Goal: Check status: Check status

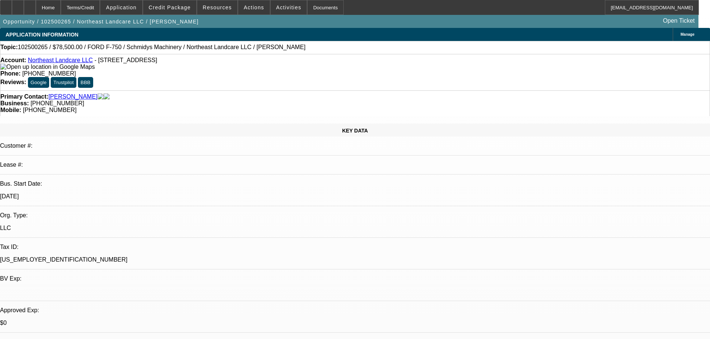
select select "0"
select select "2"
select select "0"
select select "6"
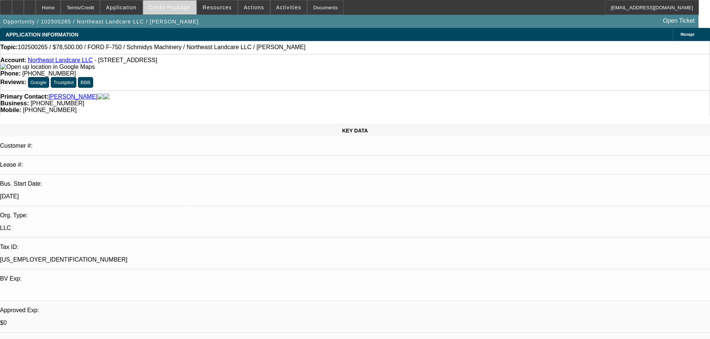
click at [183, 10] on span "Credit Package" at bounding box center [170, 7] width 42 height 6
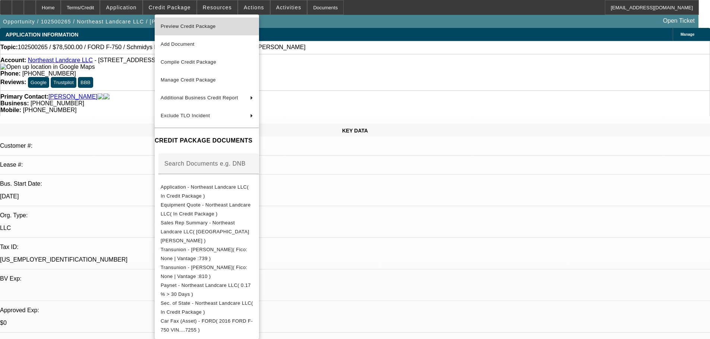
click at [183, 26] on span "Preview Credit Package" at bounding box center [188, 26] width 55 height 6
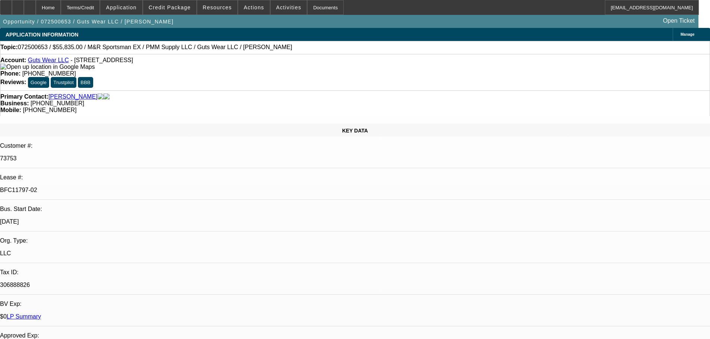
select select "0"
select select "2"
select select "0"
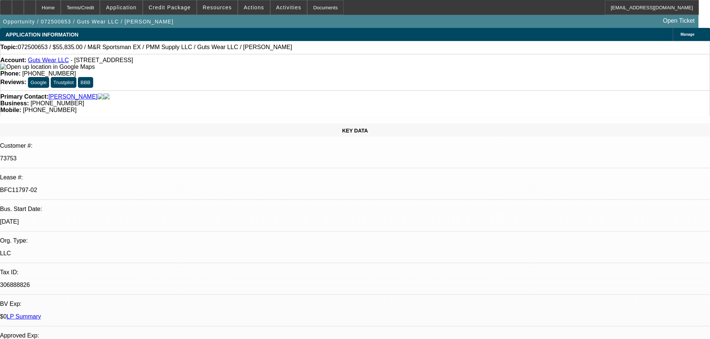
select select "0"
select select "2"
select select "0"
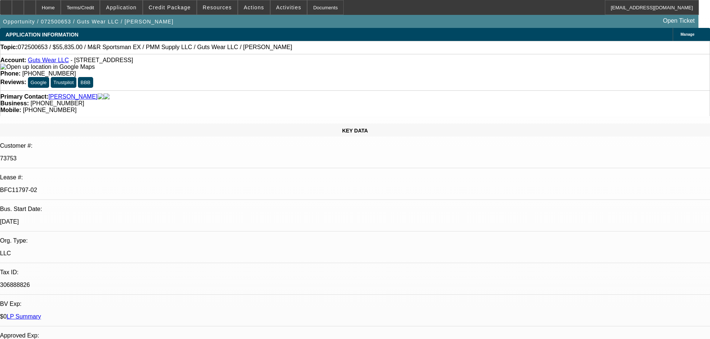
select select "0"
select select "2"
select select "0"
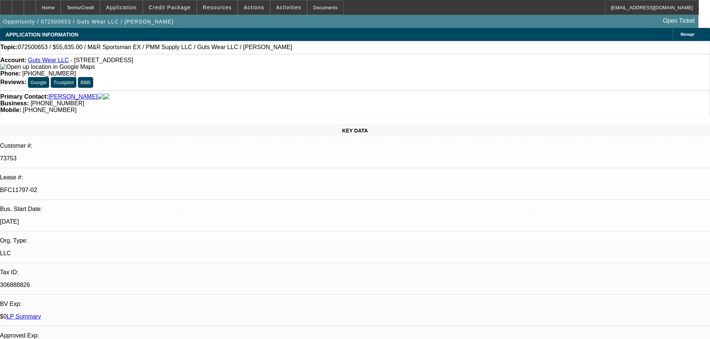
select select "2"
